Goal: Task Accomplishment & Management: Complete application form

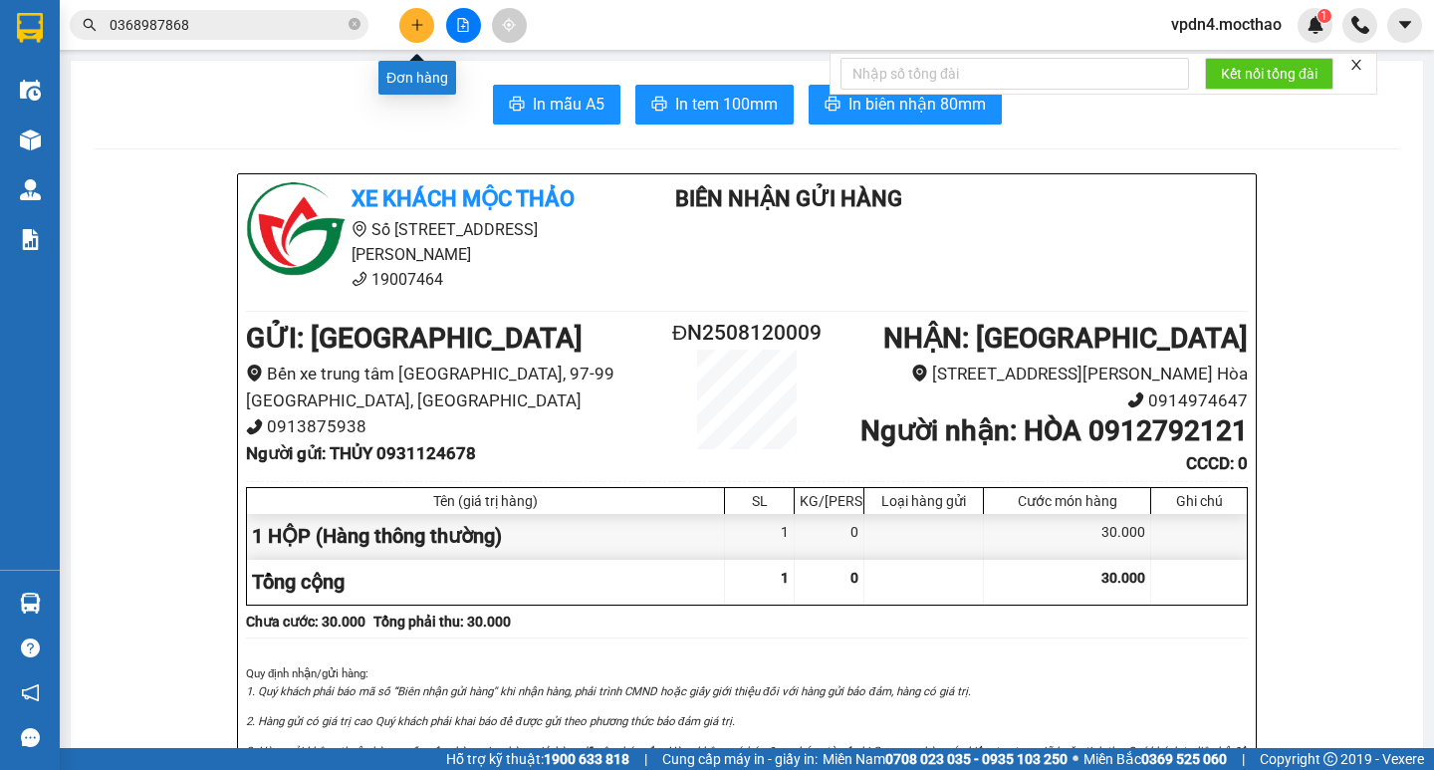
click at [427, 20] on button at bounding box center [416, 25] width 35 height 35
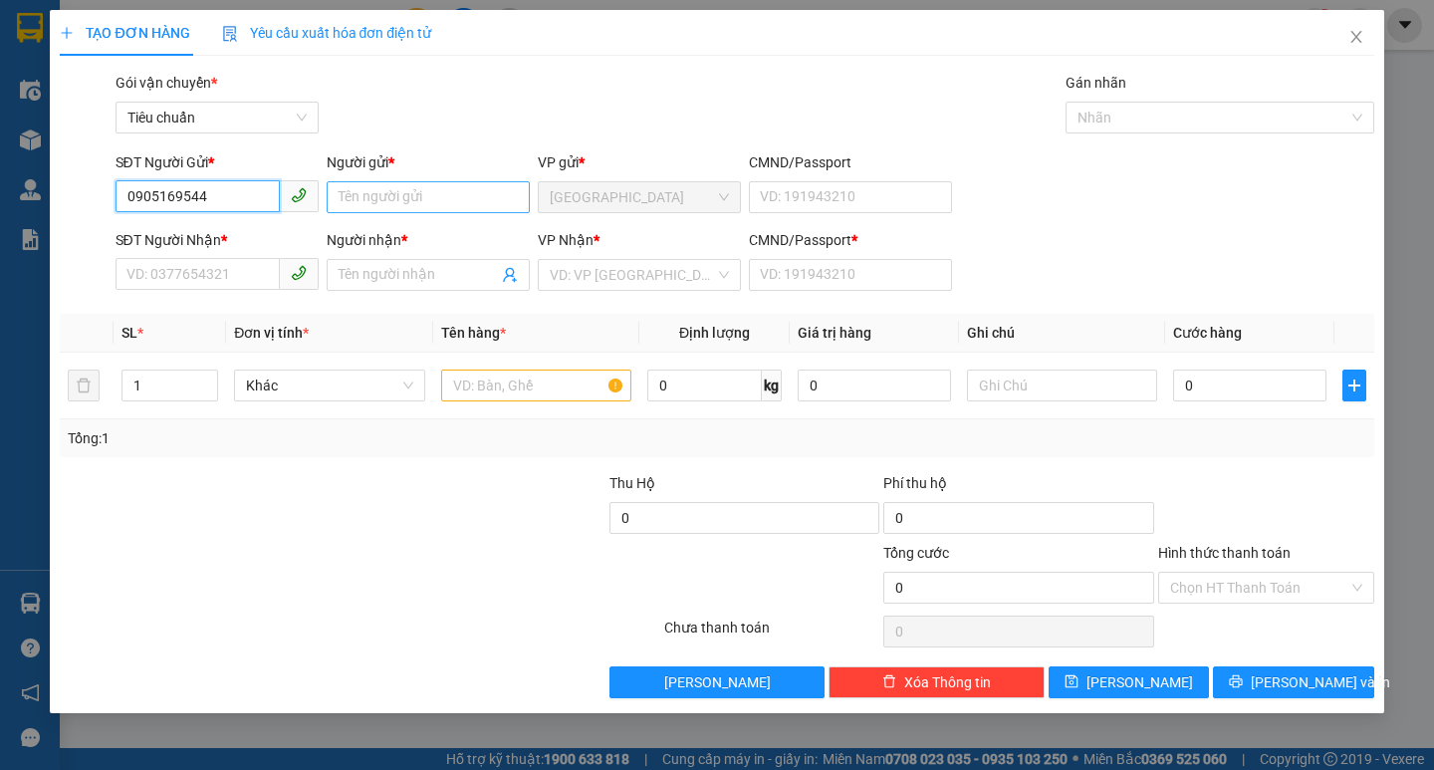
type input "0905169544"
click at [417, 199] on input "Người gửi *" at bounding box center [428, 197] width 203 height 32
type input "[PERSON_NAME]"
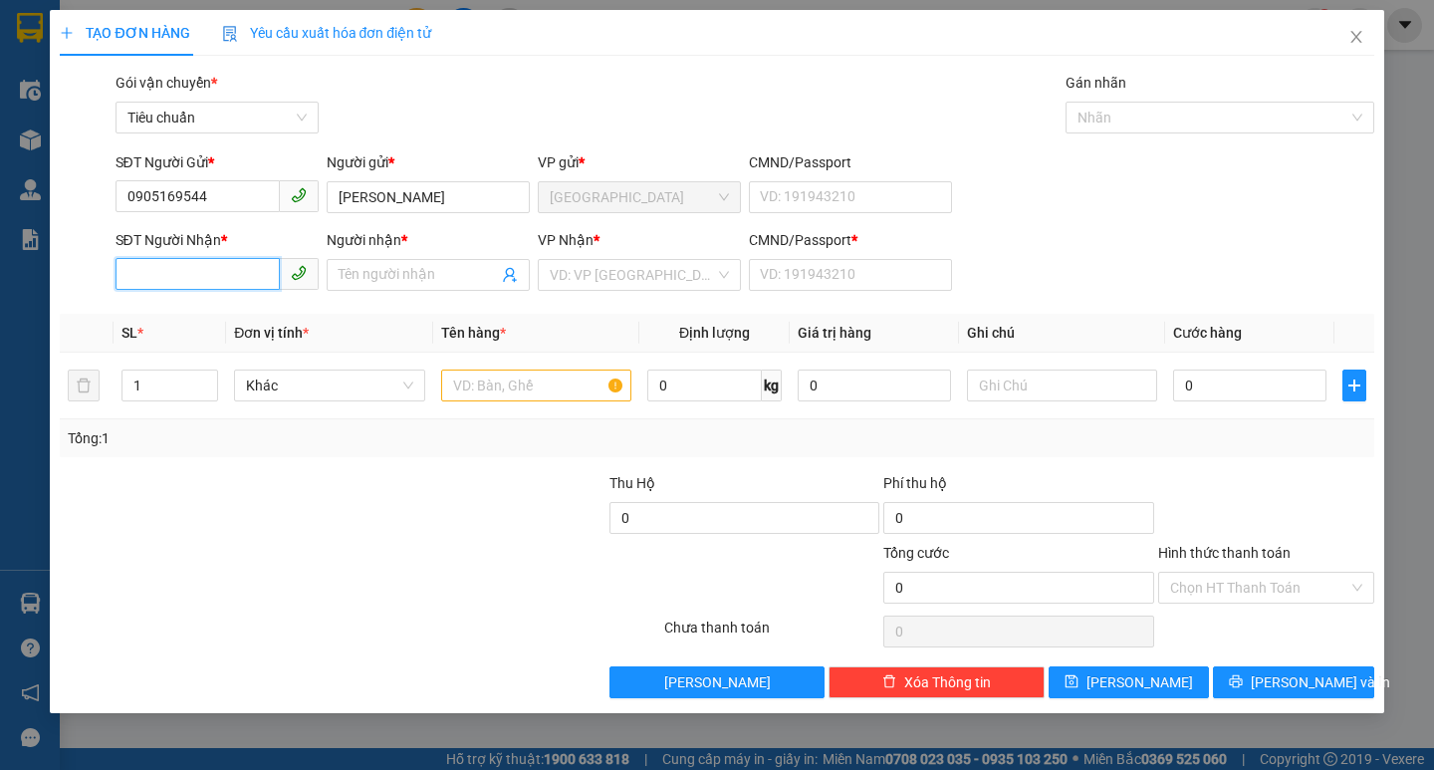
drag, startPoint x: 217, startPoint y: 282, endPoint x: 239, endPoint y: 252, distance: 37.1
click at [218, 281] on input "SĐT Người Nhận *" at bounding box center [198, 274] width 164 height 32
click at [188, 318] on div "0983321048 - CHUNG" at bounding box center [216, 315] width 179 height 22
type input "0983321048"
type input "CHUNG"
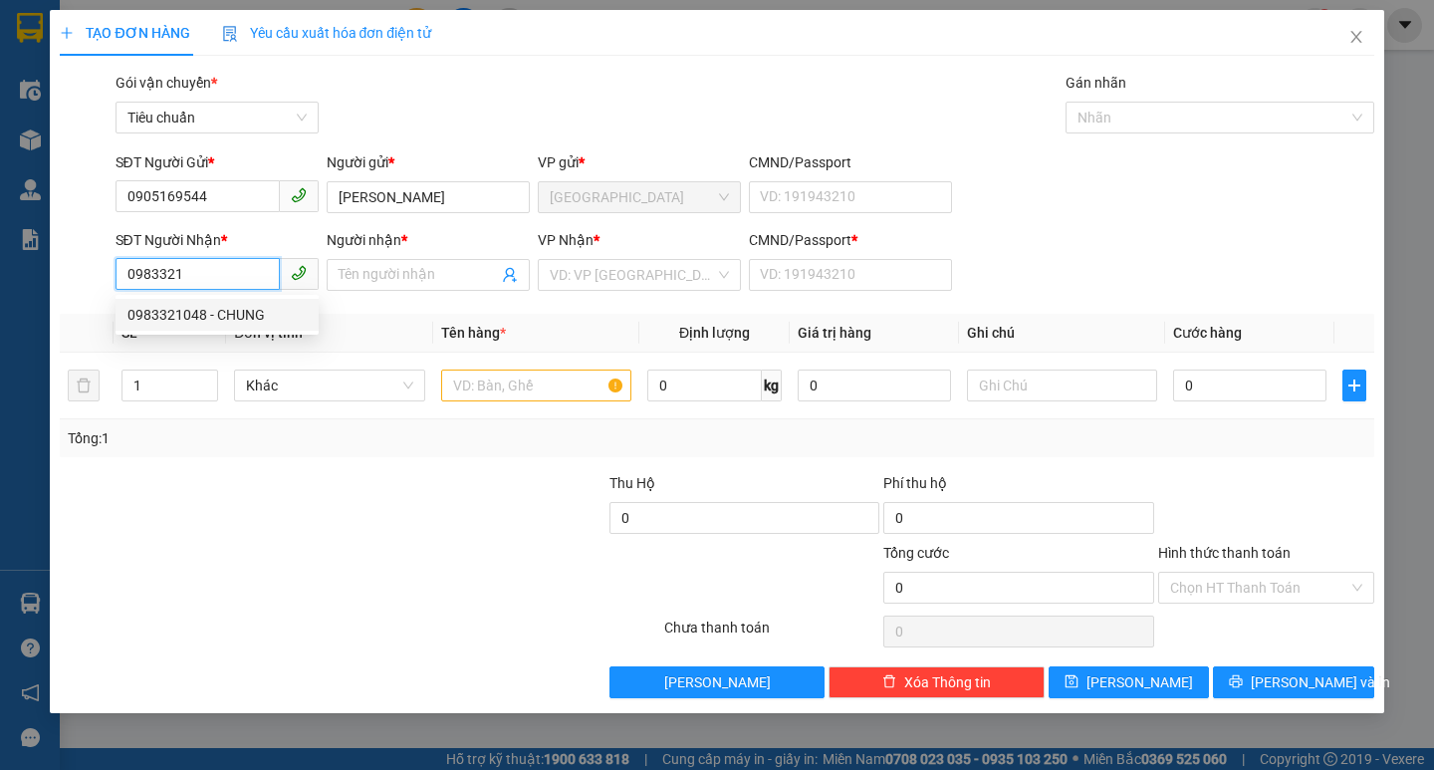
type input "0"
type input "40.000"
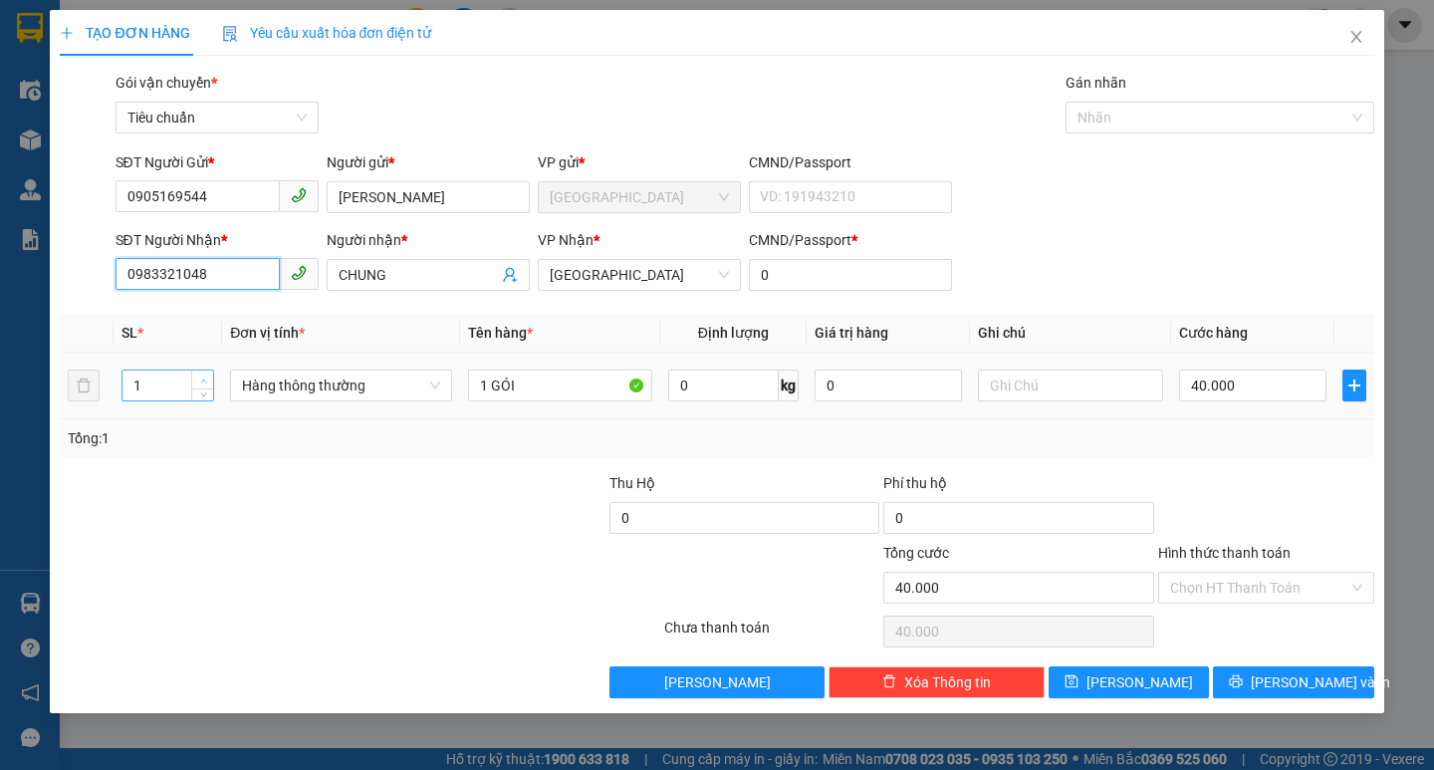
type input "0983321048"
click at [205, 378] on icon "up" at bounding box center [203, 380] width 7 height 7
type input "3"
click at [205, 378] on icon "up" at bounding box center [203, 380] width 7 height 7
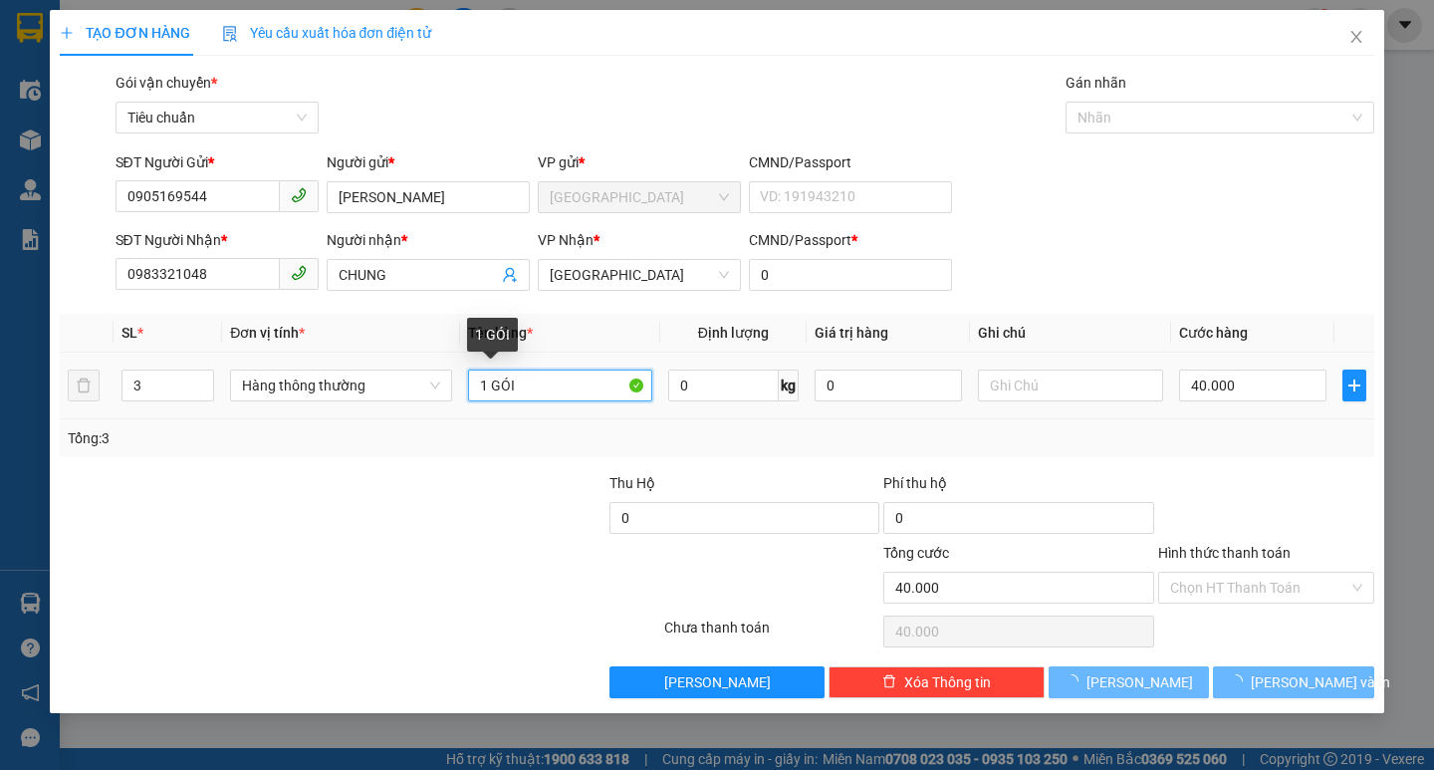
drag, startPoint x: 530, startPoint y: 391, endPoint x: 542, endPoint y: 399, distance: 14.4
click at [531, 393] on input "1 GÓI" at bounding box center [560, 386] width 184 height 32
type input "0"
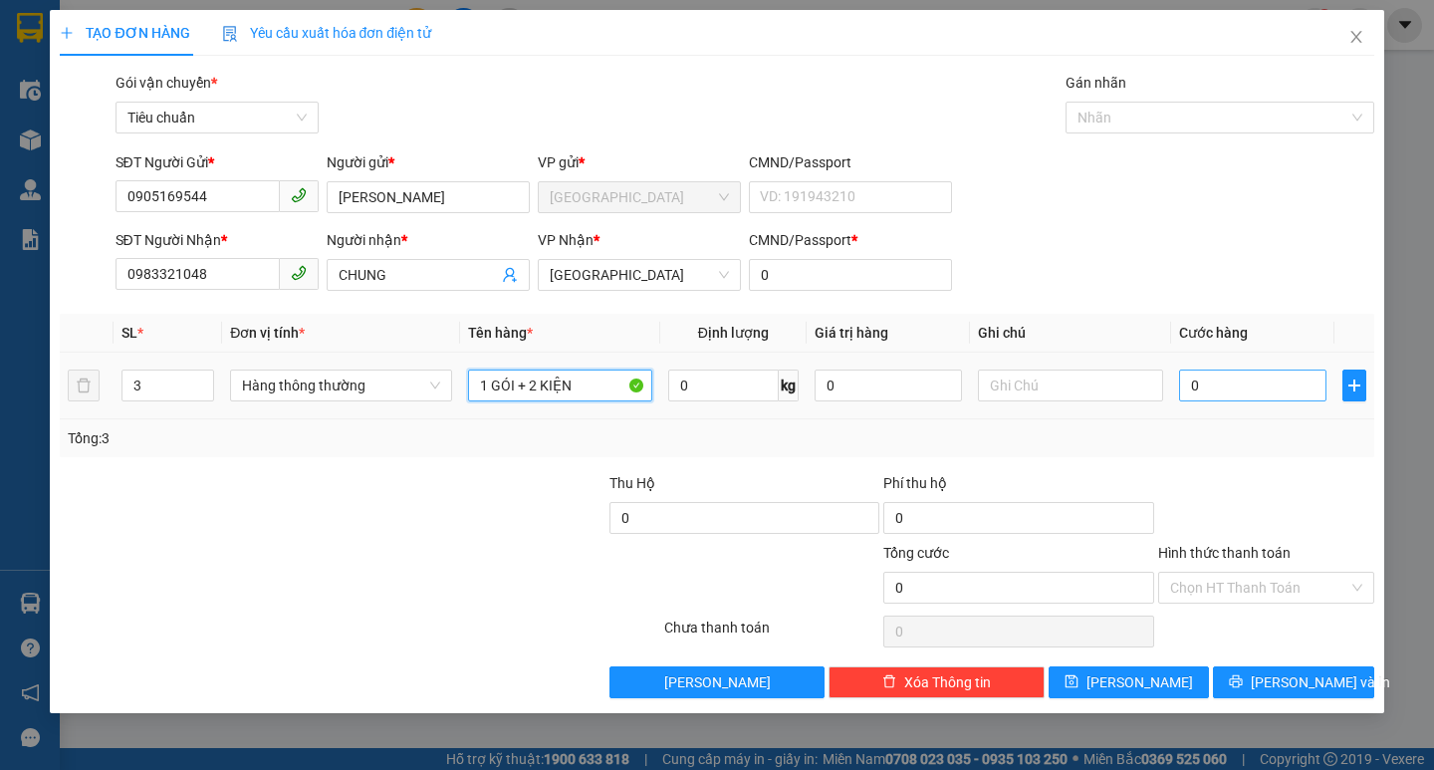
type input "1 GÓI + 2 KIỆN"
click at [1205, 384] on input "0" at bounding box center [1253, 386] width 148 height 32
type input "1"
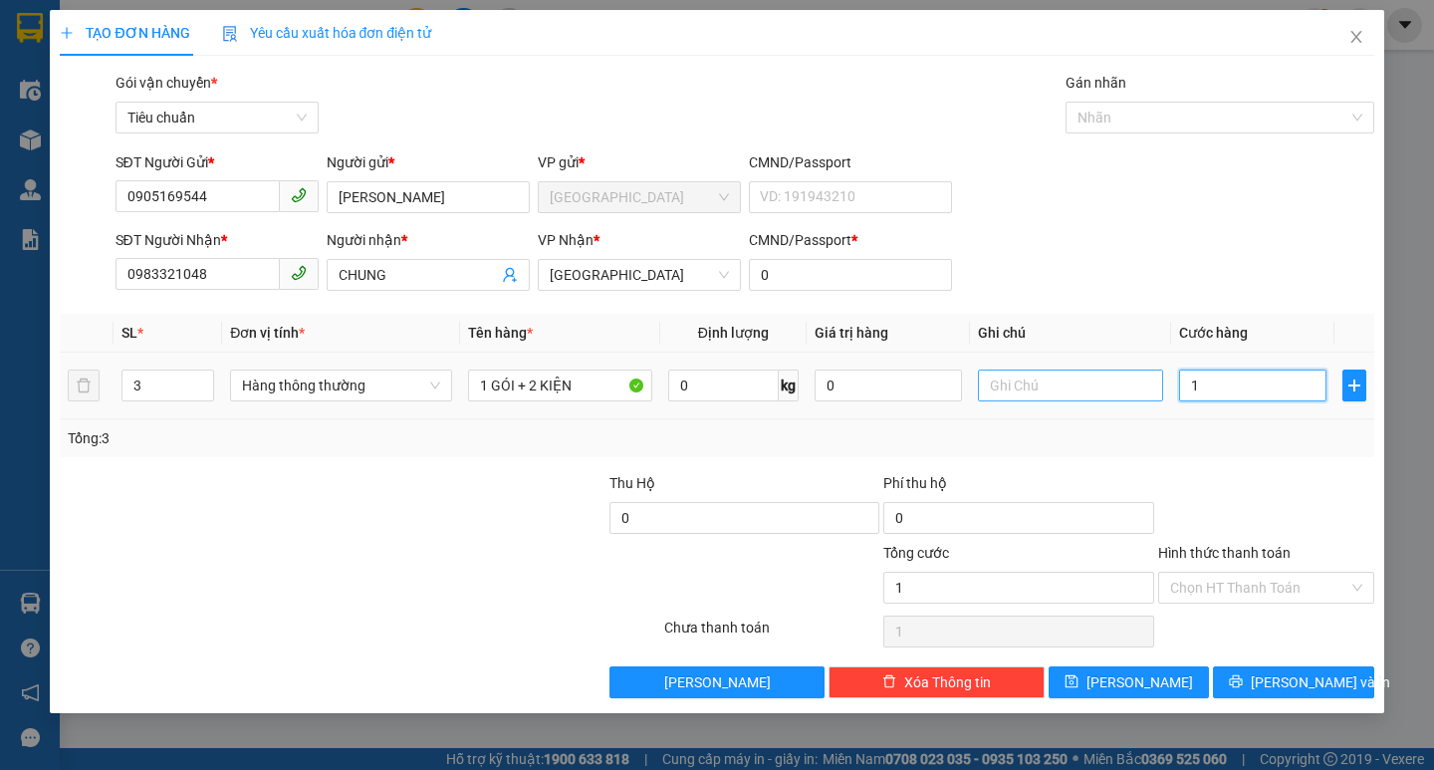
type input "14"
type input "140"
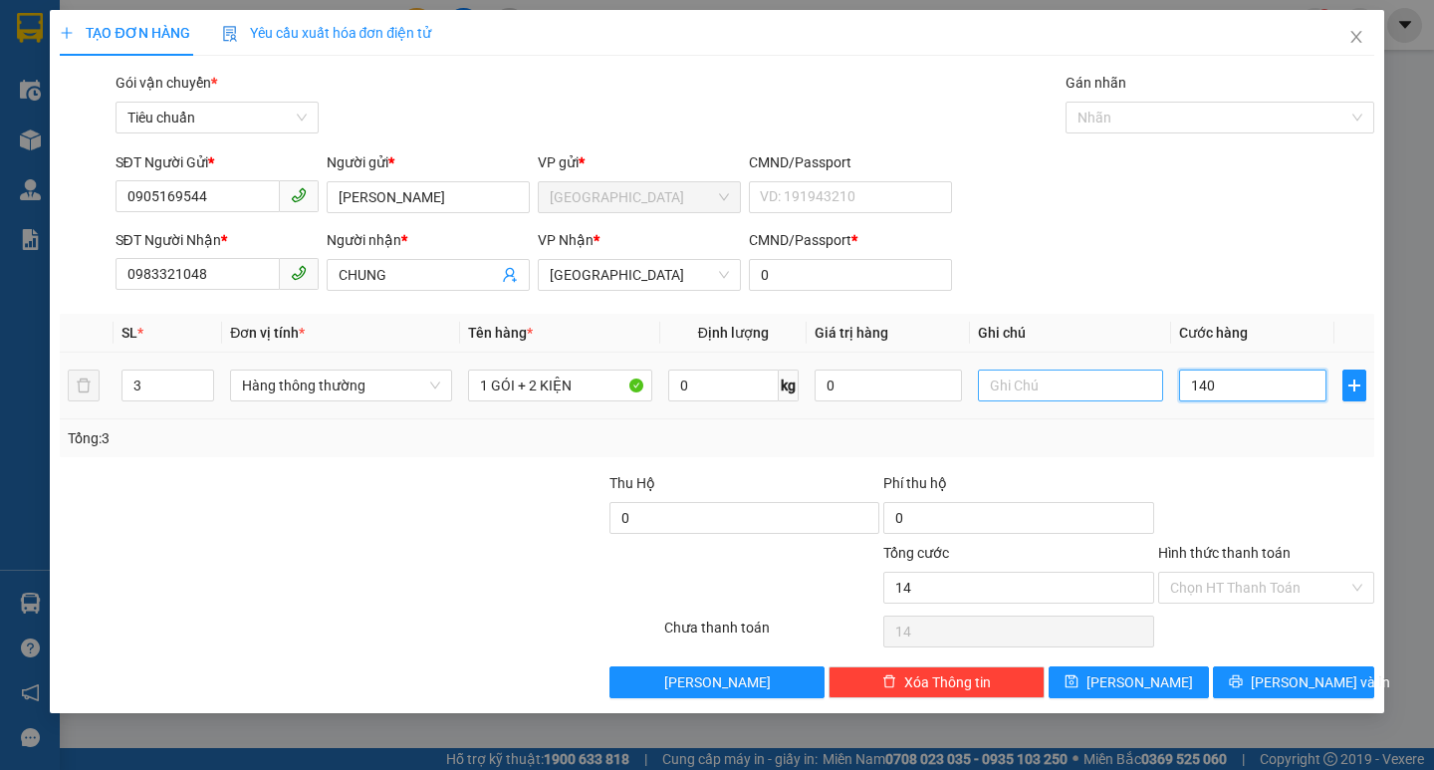
type input "140"
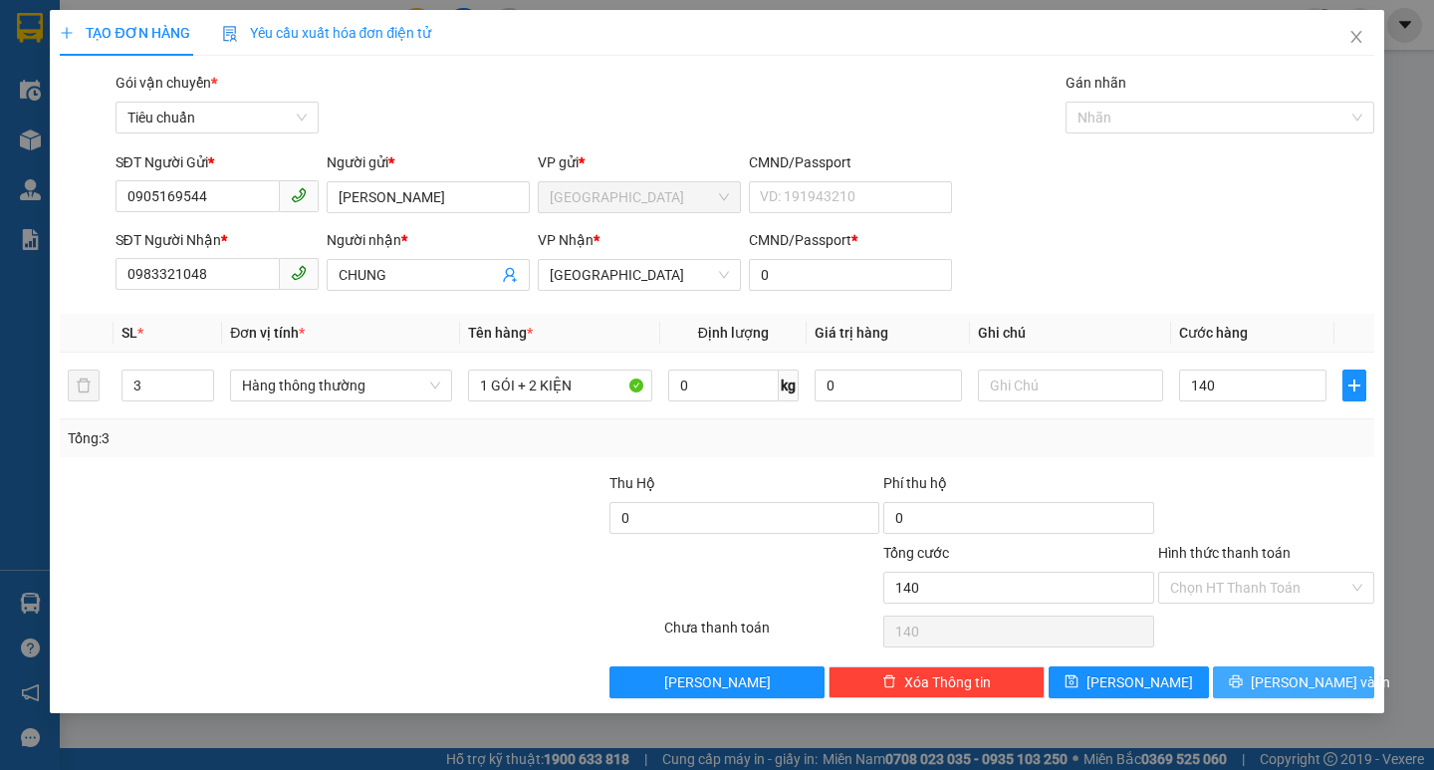
type input "140.000"
click at [1286, 690] on span "[PERSON_NAME] và In" at bounding box center [1320, 682] width 139 height 22
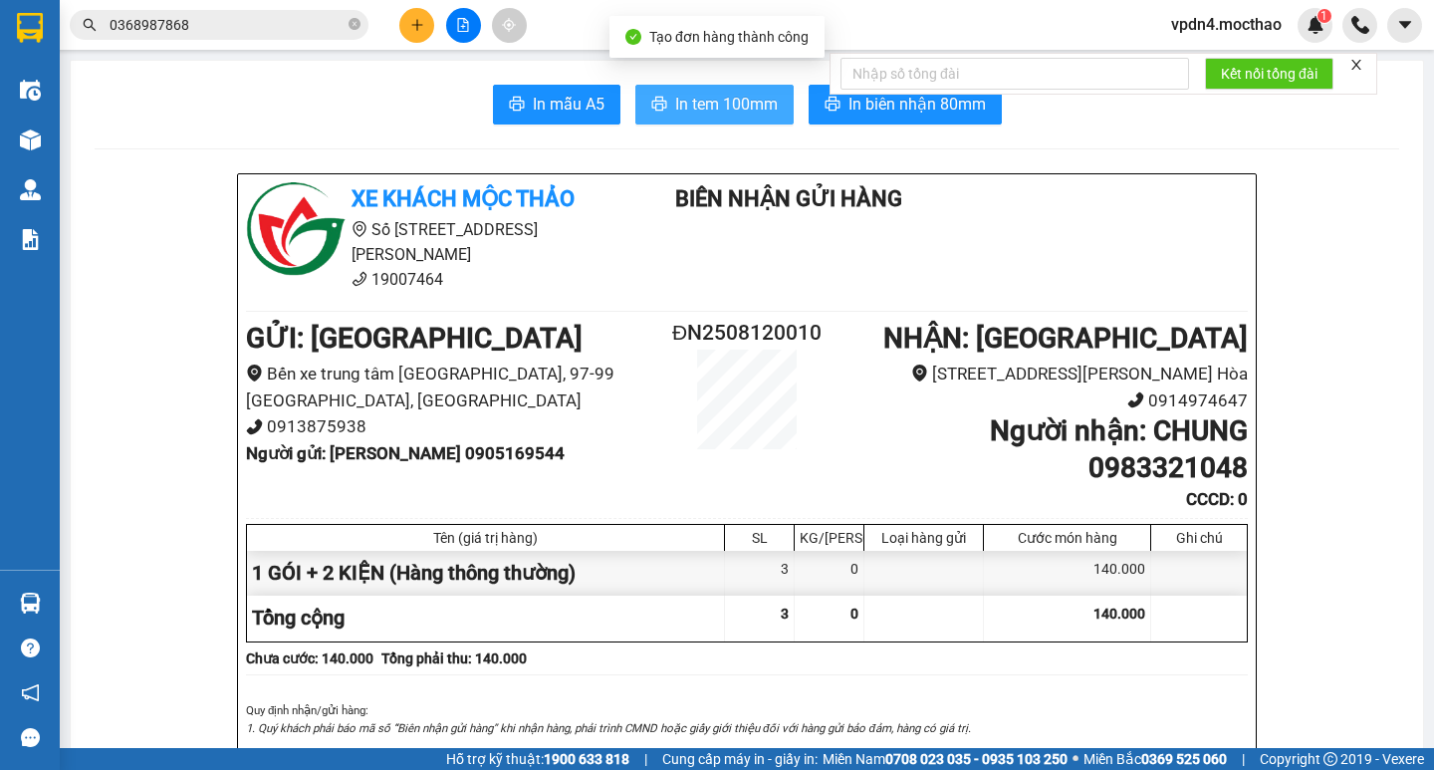
click at [706, 97] on span "In tem 100mm" at bounding box center [726, 104] width 103 height 25
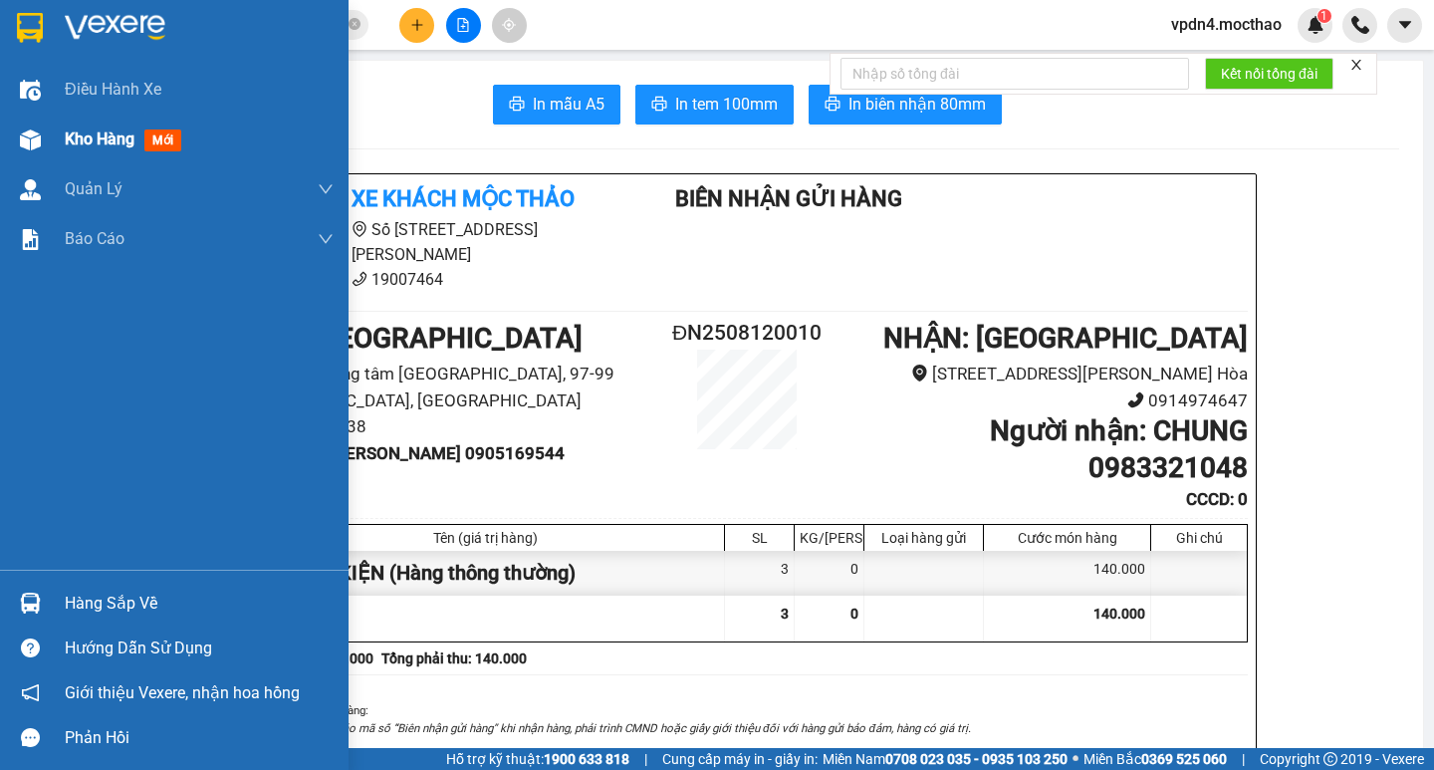
click at [77, 141] on span "Kho hàng" at bounding box center [100, 138] width 70 height 19
